Goal: Transaction & Acquisition: Purchase product/service

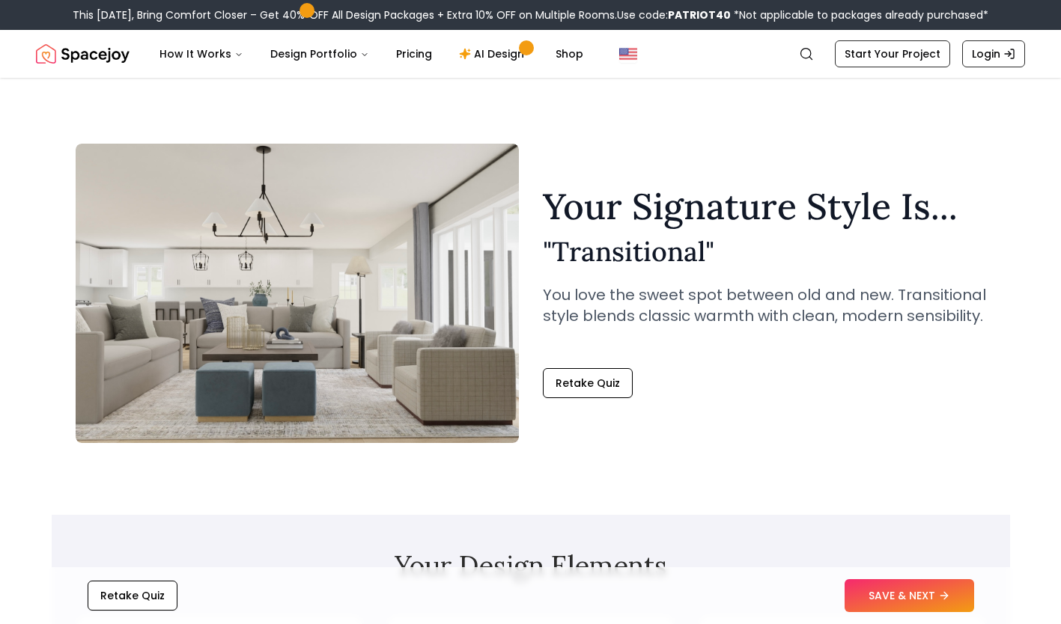
click at [909, 587] on button "SAVE & NEXT" at bounding box center [908, 595] width 129 height 33
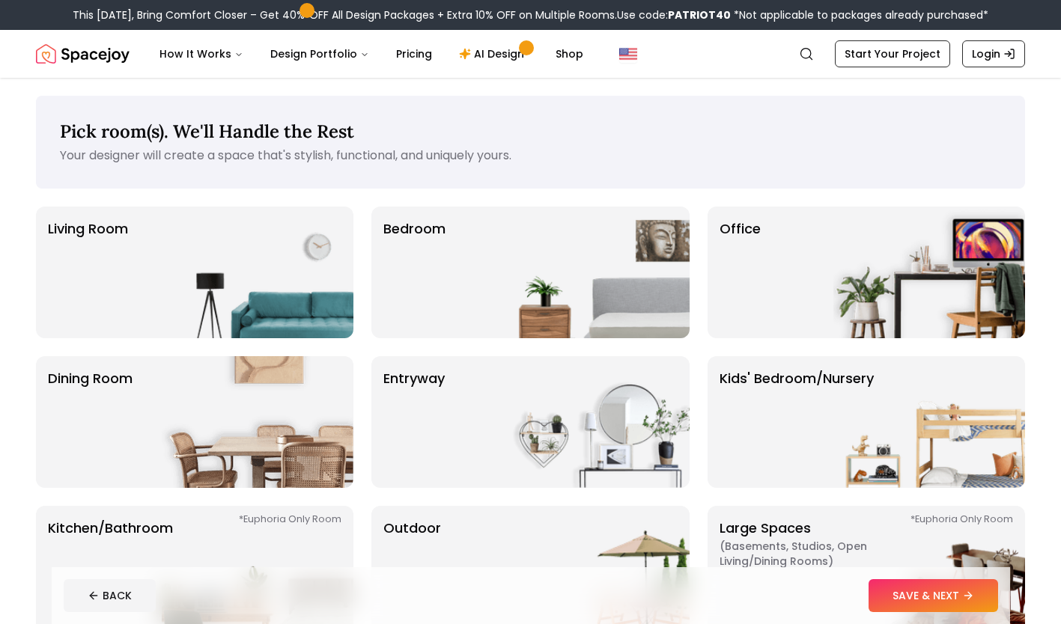
click at [473, 275] on div "Bedroom" at bounding box center [529, 273] width 317 height 132
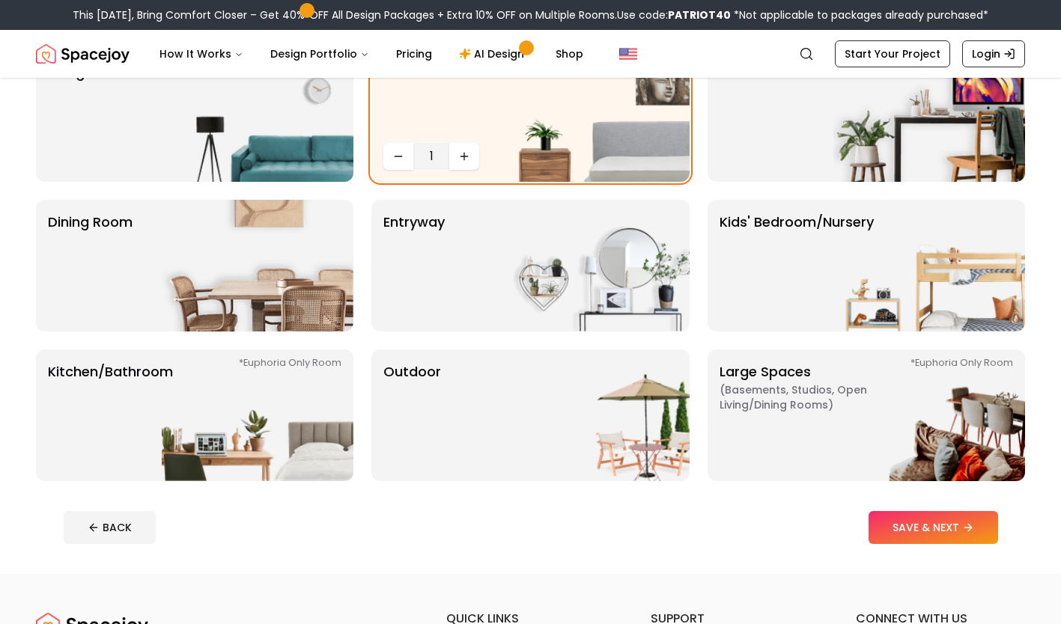
scroll to position [159, 0]
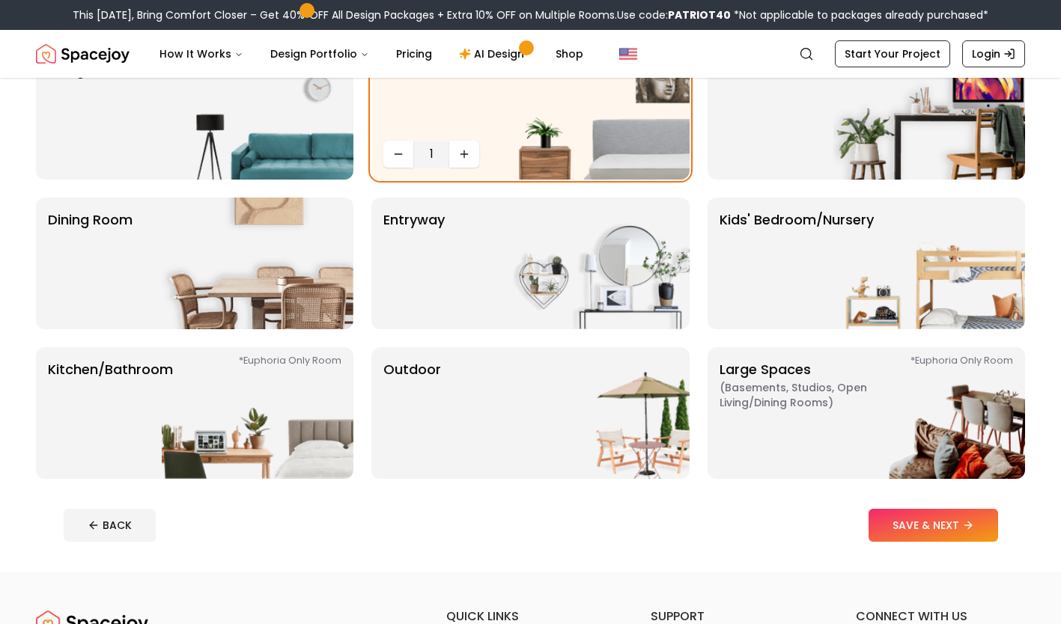
click at [821, 136] on div "Office" at bounding box center [865, 114] width 317 height 132
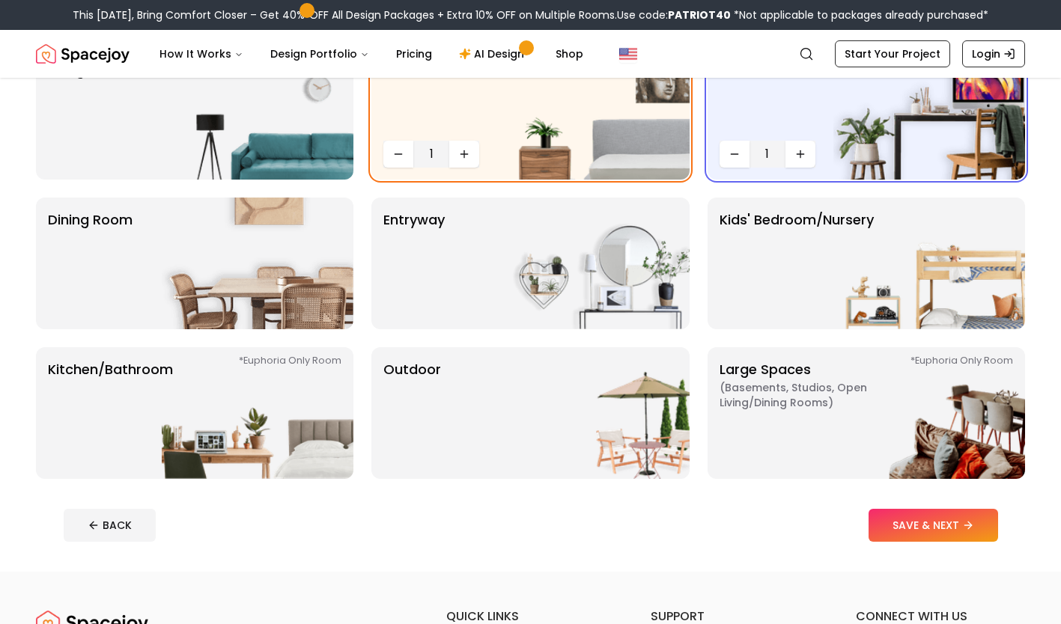
click at [933, 534] on button "SAVE & NEXT" at bounding box center [932, 525] width 129 height 33
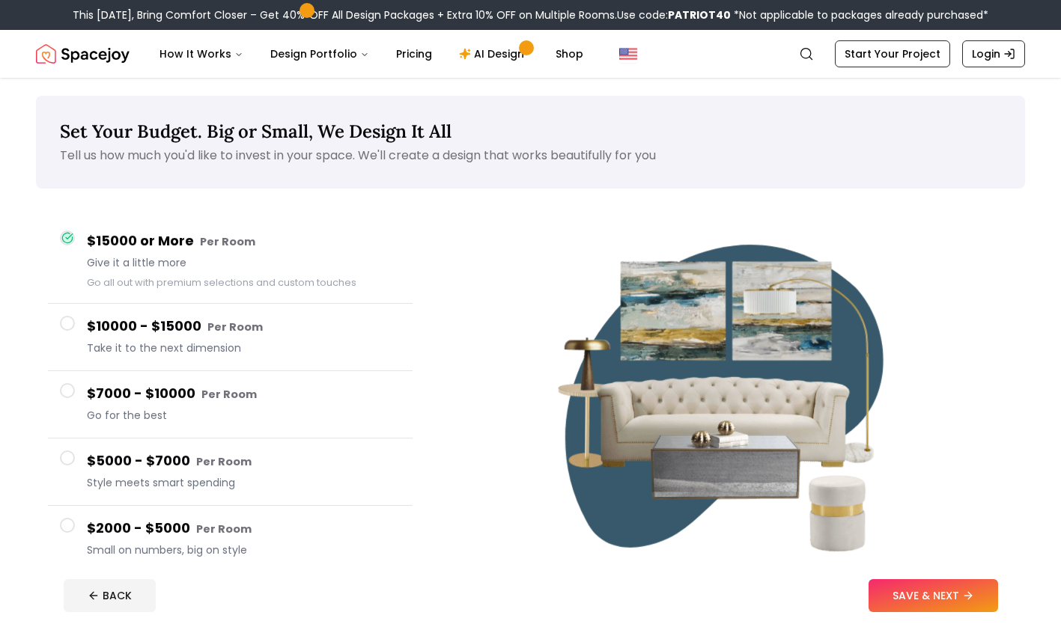
click at [85, 397] on button "$7000 - $10000 Per Room Go for the best" at bounding box center [230, 404] width 364 height 67
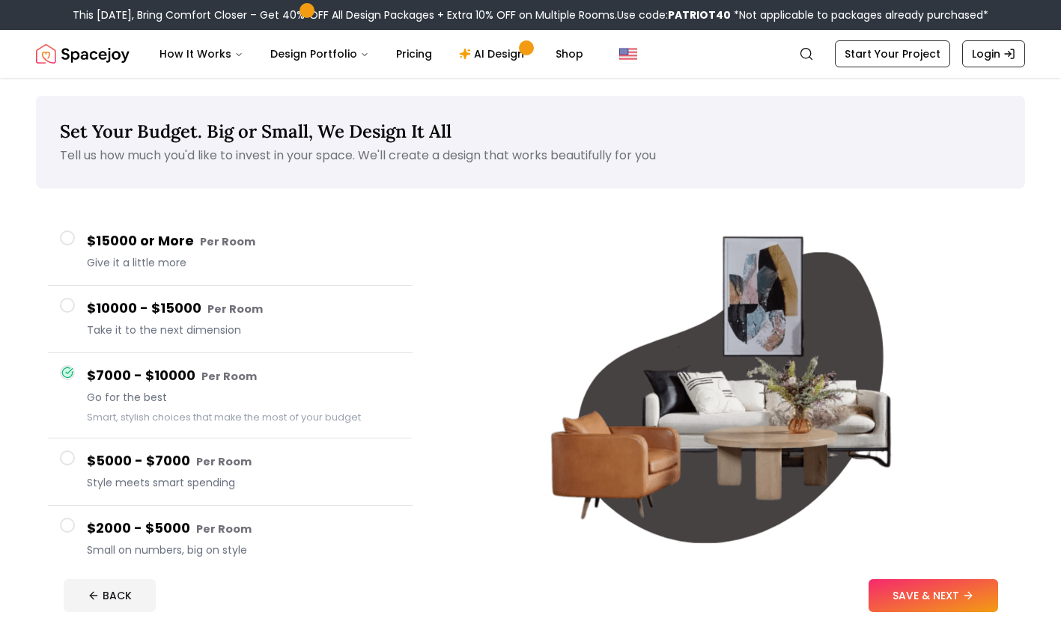
click at [908, 582] on button "SAVE & NEXT" at bounding box center [932, 595] width 129 height 33
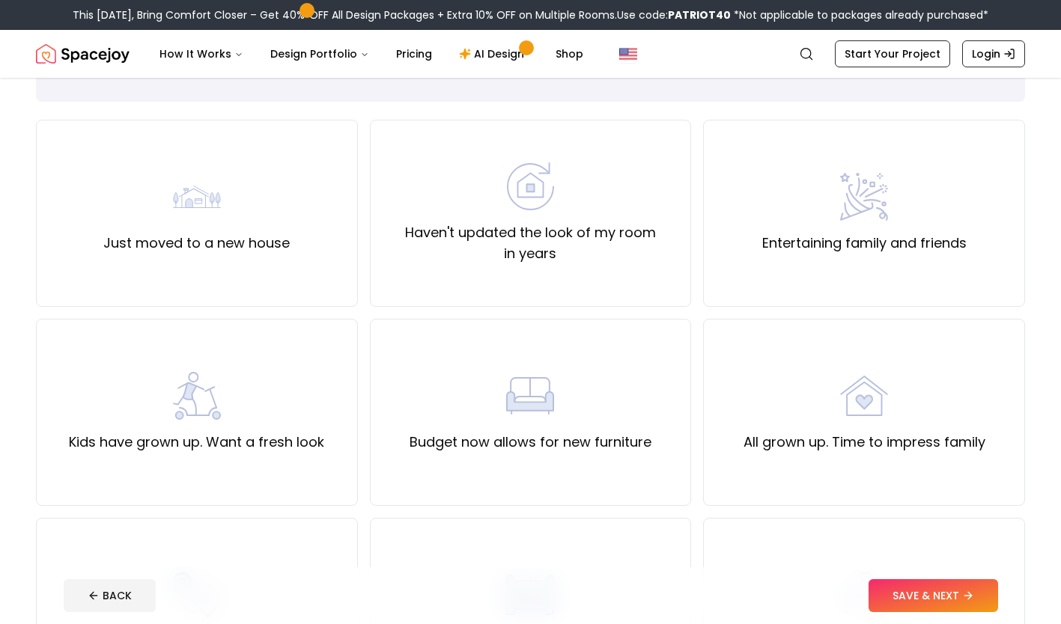
scroll to position [88, 0]
click at [558, 234] on label "Haven't updated the look of my room in years" at bounding box center [530, 243] width 296 height 42
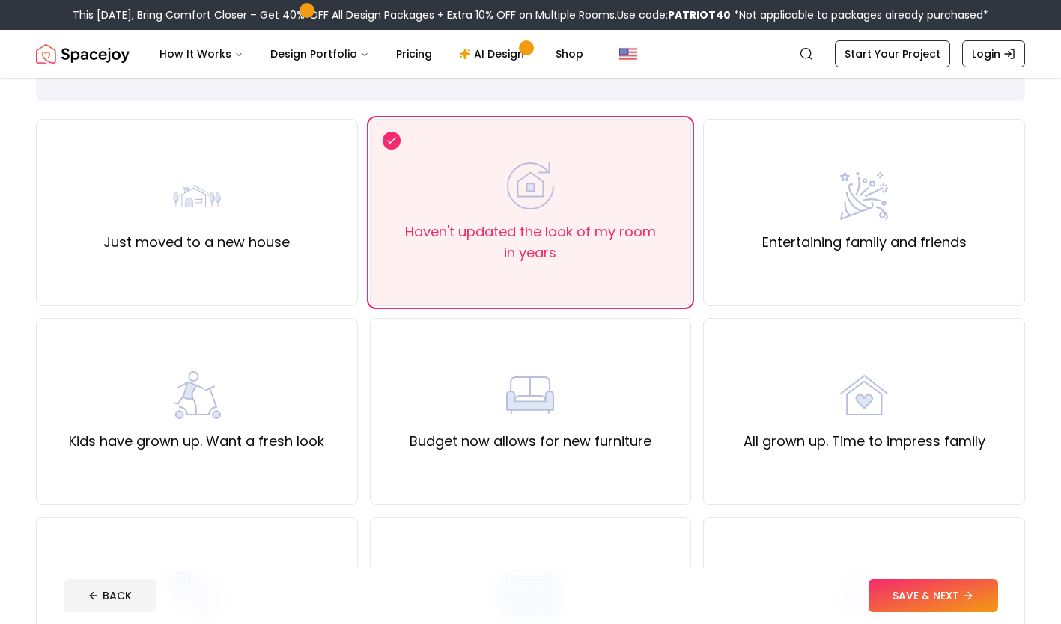
click at [942, 588] on button "SAVE & NEXT" at bounding box center [932, 595] width 129 height 33
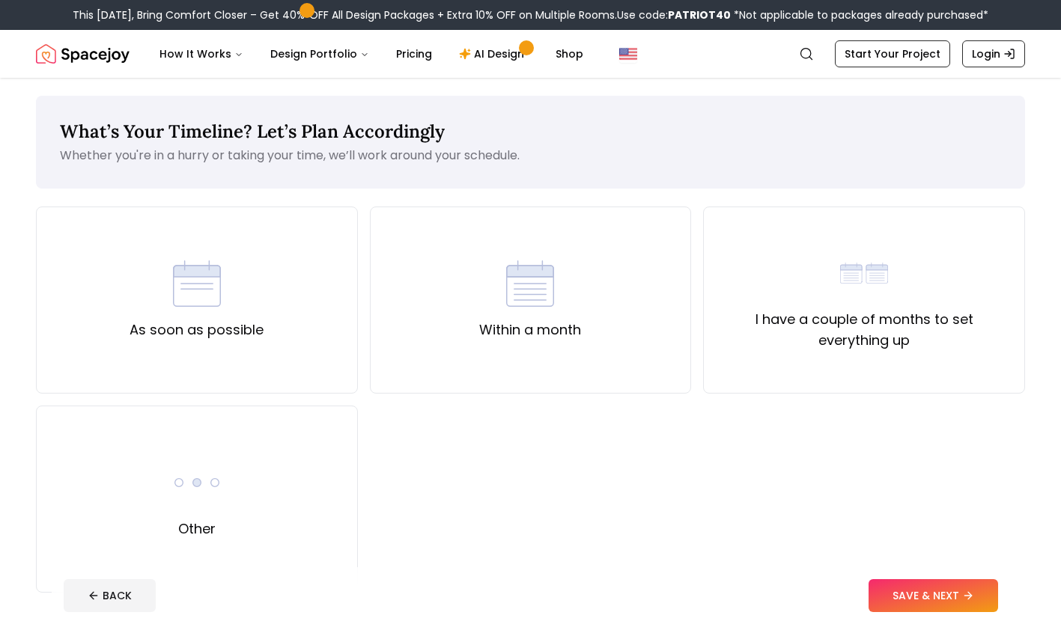
click at [228, 325] on label "As soon as possible" at bounding box center [196, 330] width 134 height 21
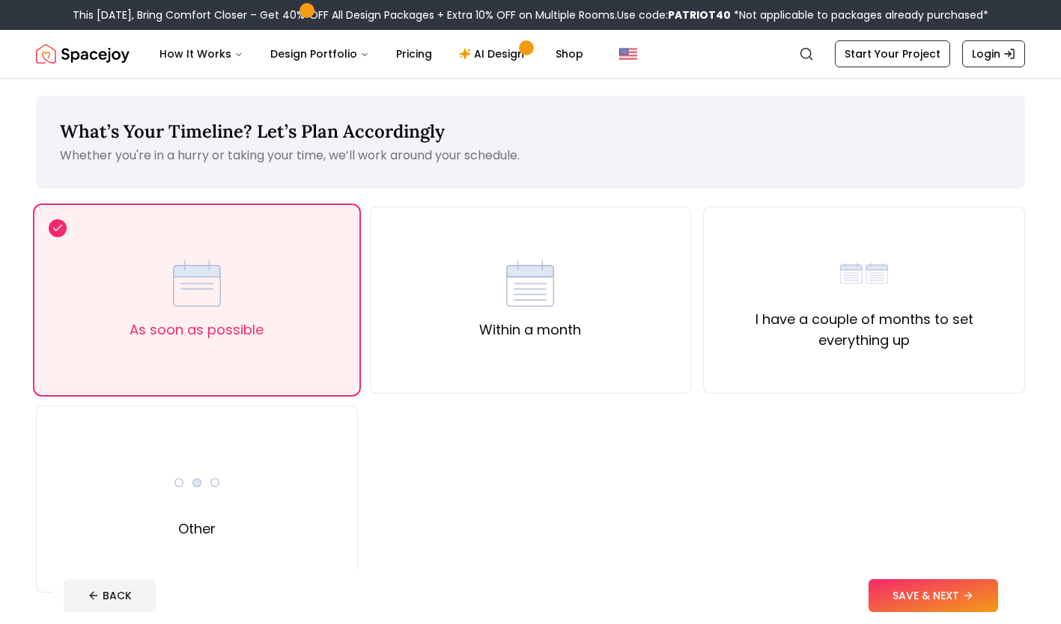
click at [939, 584] on button "SAVE & NEXT" at bounding box center [932, 595] width 129 height 33
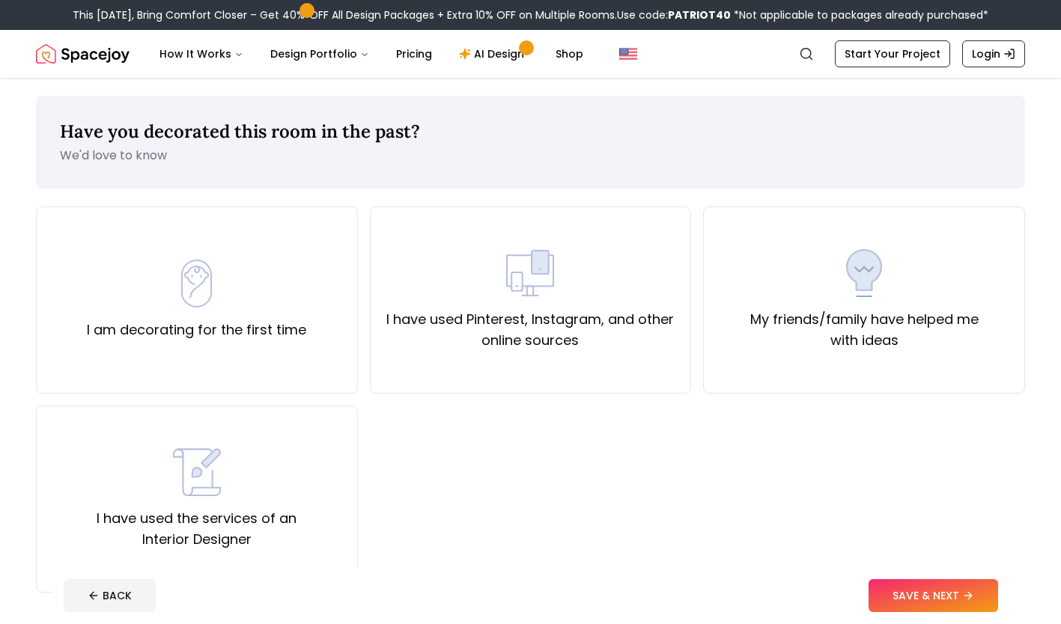
click at [909, 299] on div "My friends/family have helped me with ideas" at bounding box center [863, 300] width 296 height 102
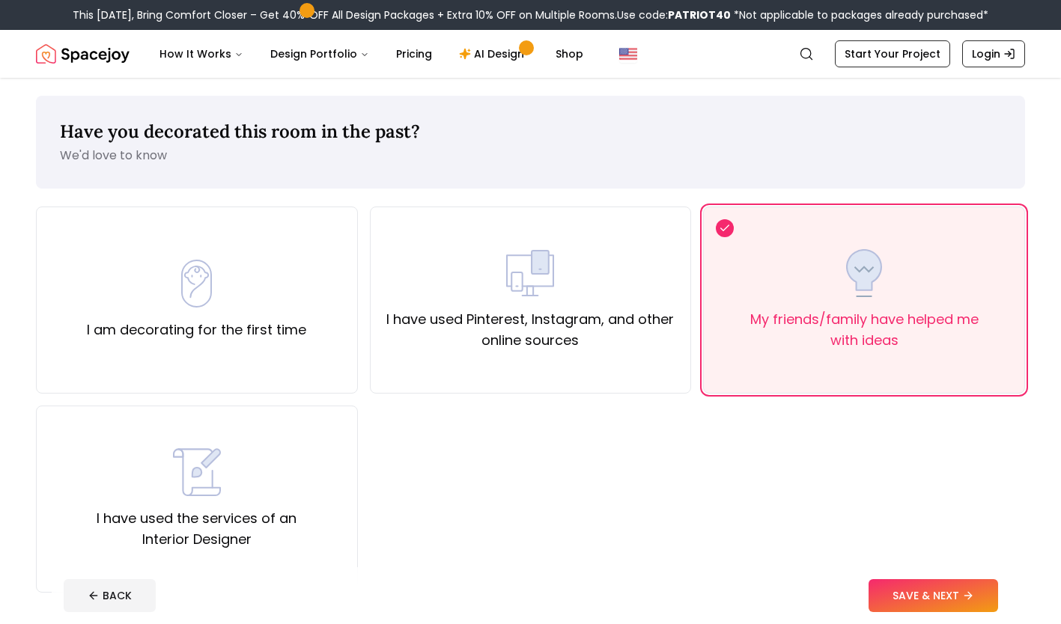
click at [216, 505] on div "I have used the services of an Interior Designer" at bounding box center [197, 499] width 296 height 102
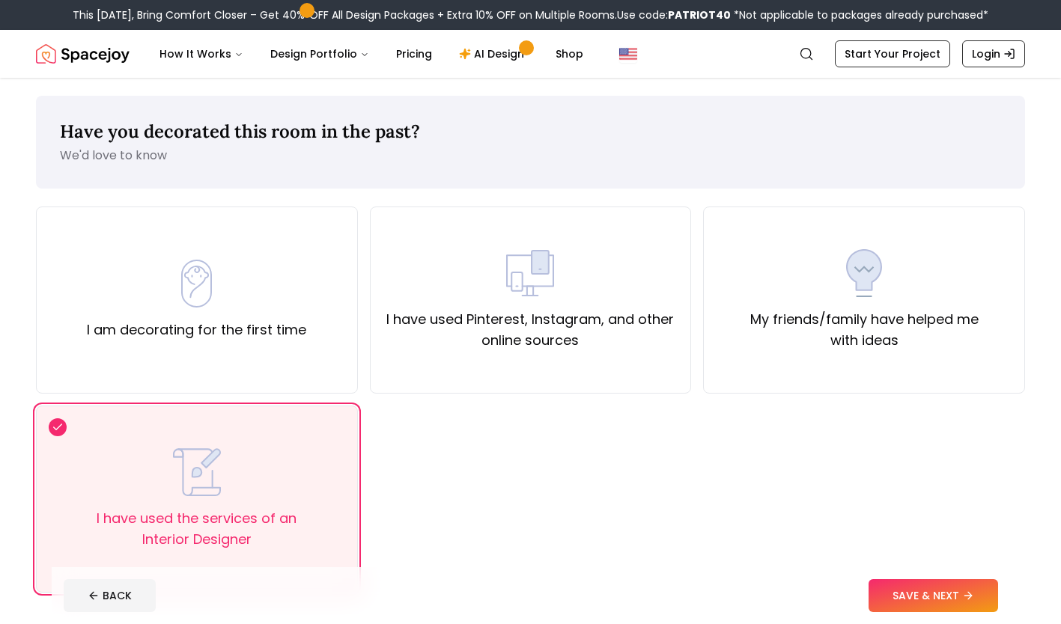
click at [928, 586] on button "SAVE & NEXT" at bounding box center [932, 595] width 129 height 33
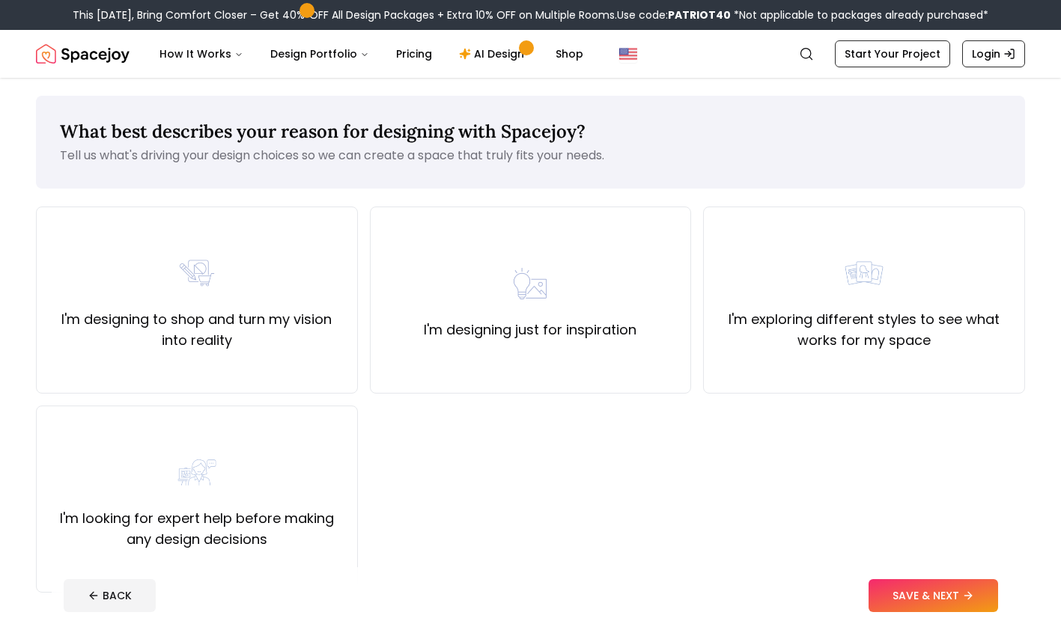
click at [242, 511] on label "I'm looking for expert help before making any design decisions" at bounding box center [197, 529] width 296 height 42
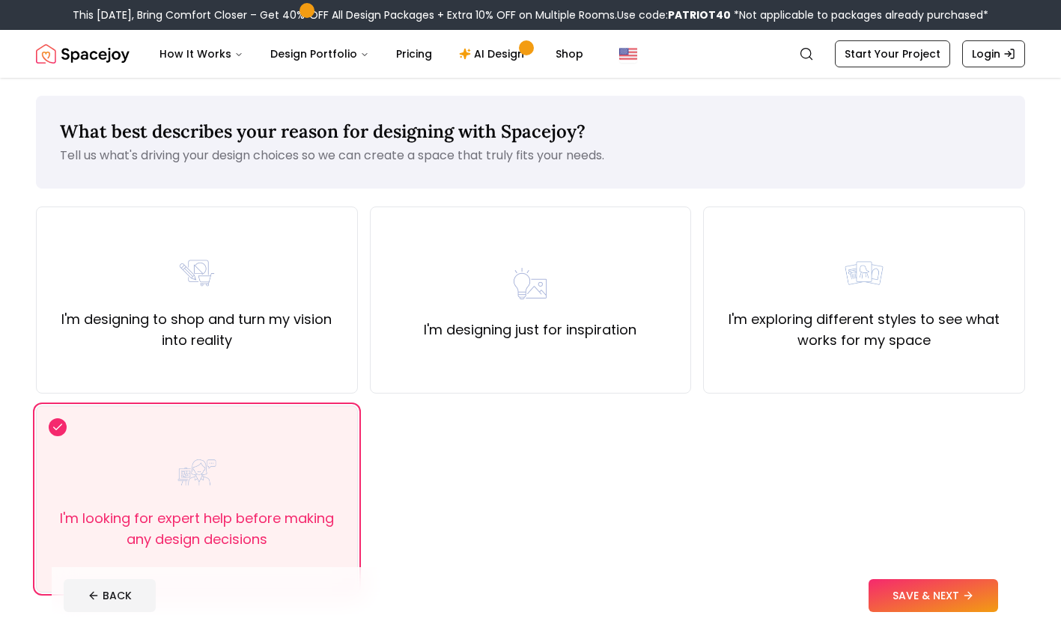
click at [942, 591] on button "SAVE & NEXT" at bounding box center [932, 595] width 129 height 33
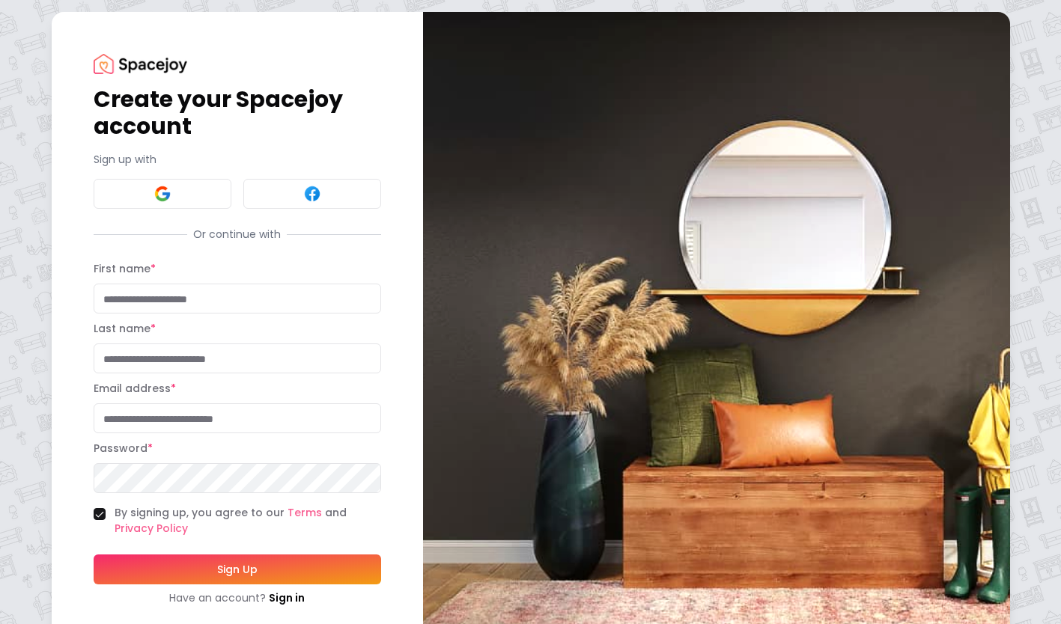
click at [276, 307] on input "First name *" at bounding box center [237, 299] width 287 height 30
type input "****"
type input "******"
type input "**********"
click at [300, 573] on button "Sign Up" at bounding box center [237, 570] width 287 height 30
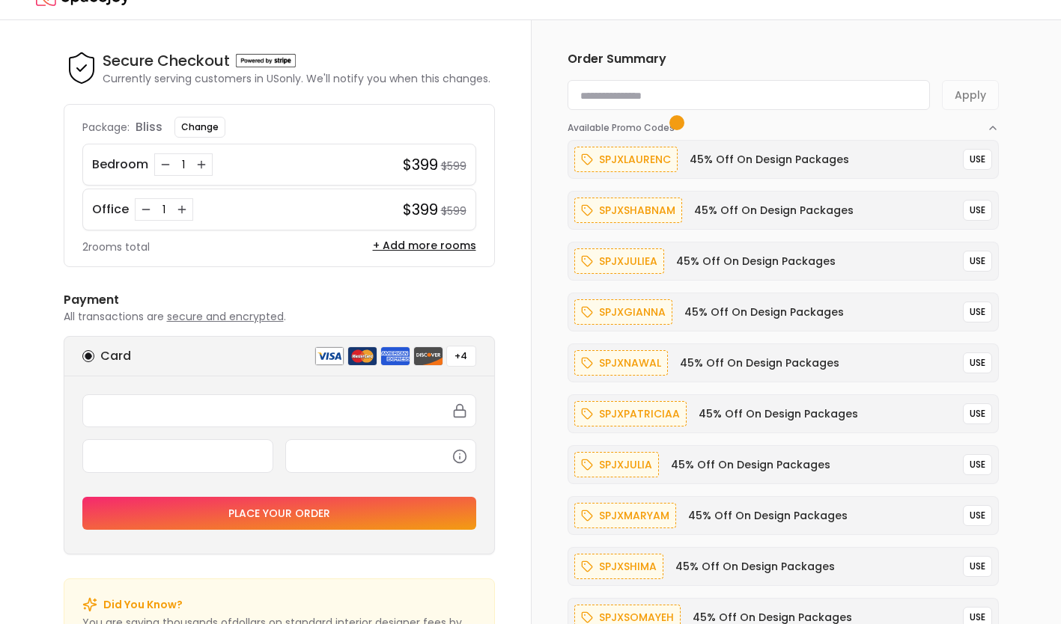
scroll to position [27, 0]
click at [144, 210] on icon "Decrease quantity for Office" at bounding box center [145, 210] width 7 height 0
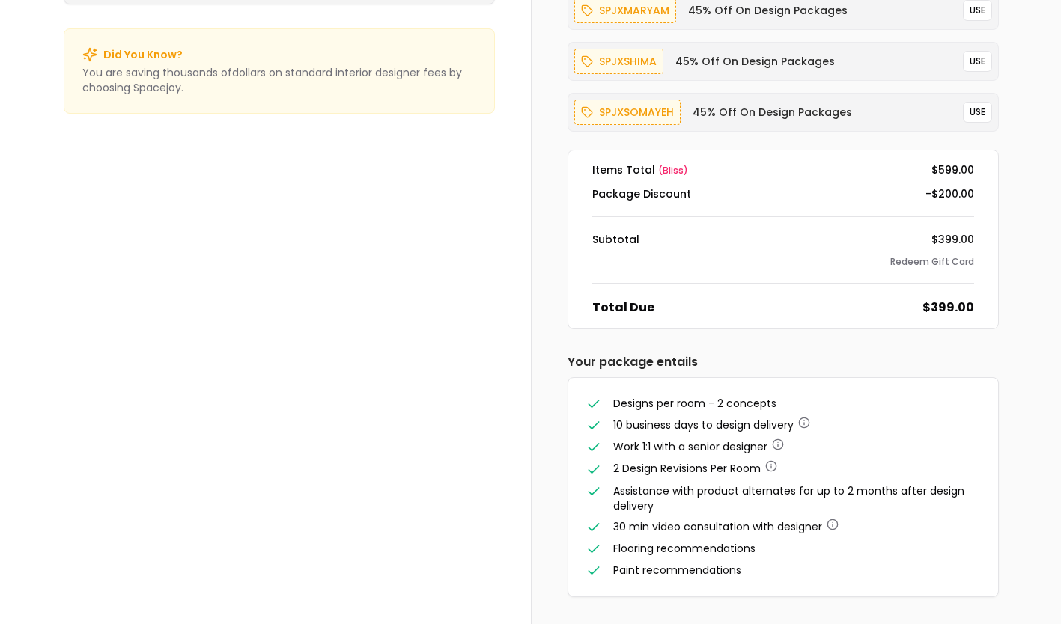
scroll to position [0, 0]
